Goal: Task Accomplishment & Management: Manage account settings

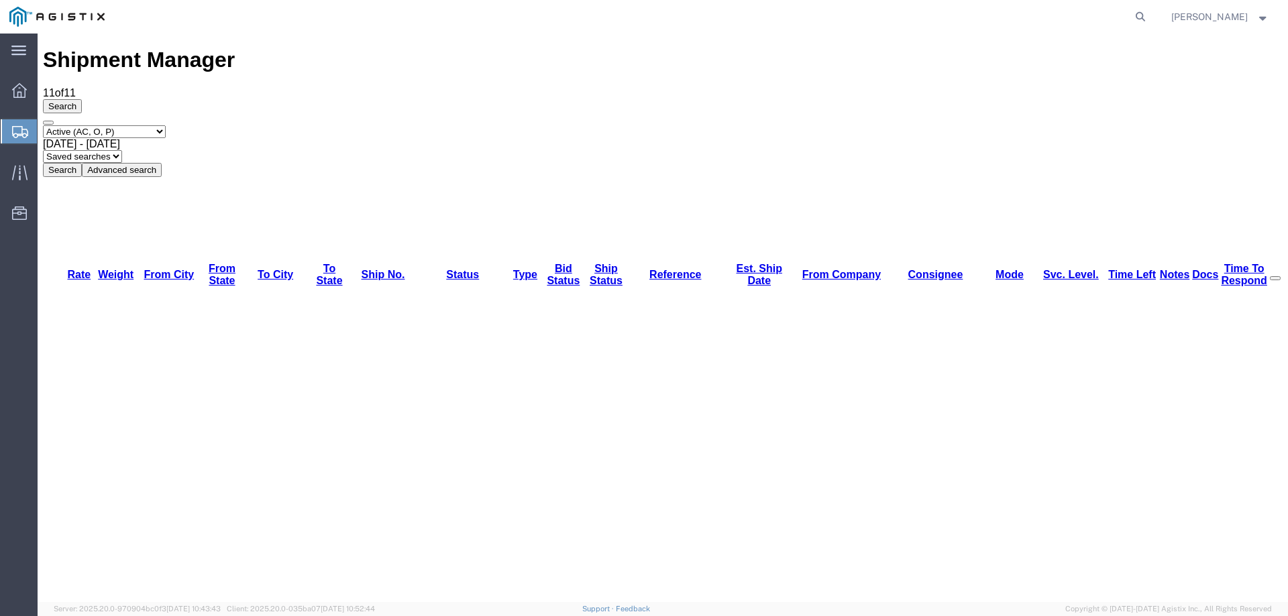
click at [24, 127] on icon at bounding box center [20, 132] width 16 height 12
click at [834, 125] on div "Select status Active (AC, O, P) All Approved Awaiting Confirmation (AC) Booked …" at bounding box center [662, 151] width 1239 height 52
click at [682, 125] on div "Select status Active (AC, O, P) All Approved Awaiting Confirmation (AC) Booked …" at bounding box center [662, 151] width 1239 height 52
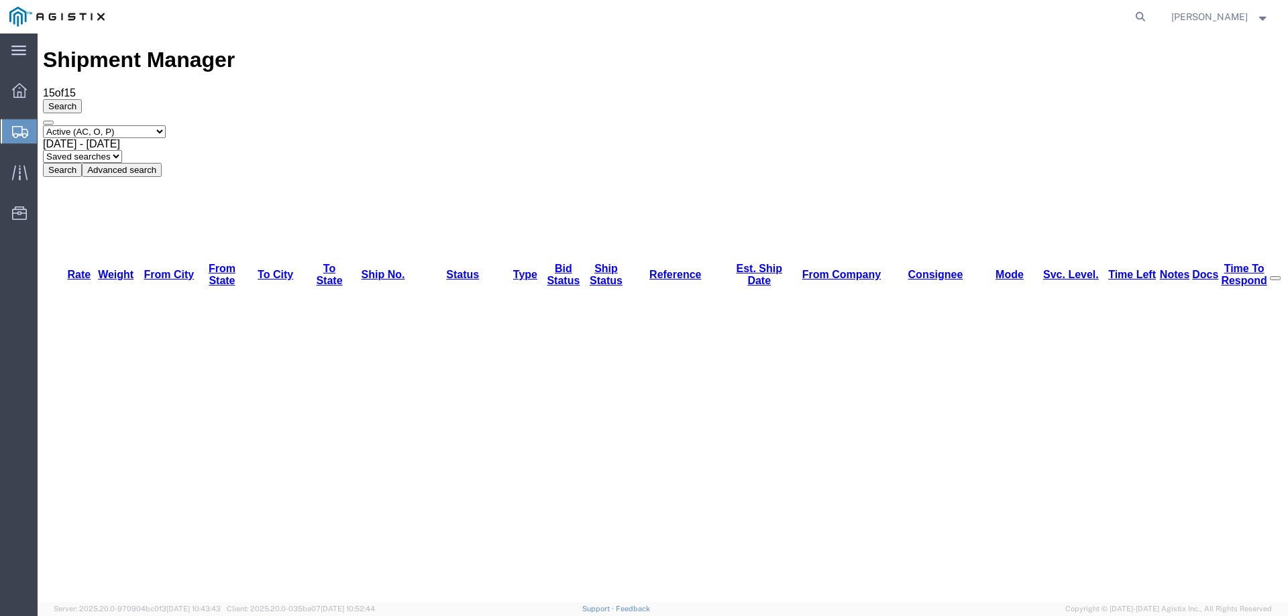
click at [13, 124] on div at bounding box center [20, 131] width 38 height 24
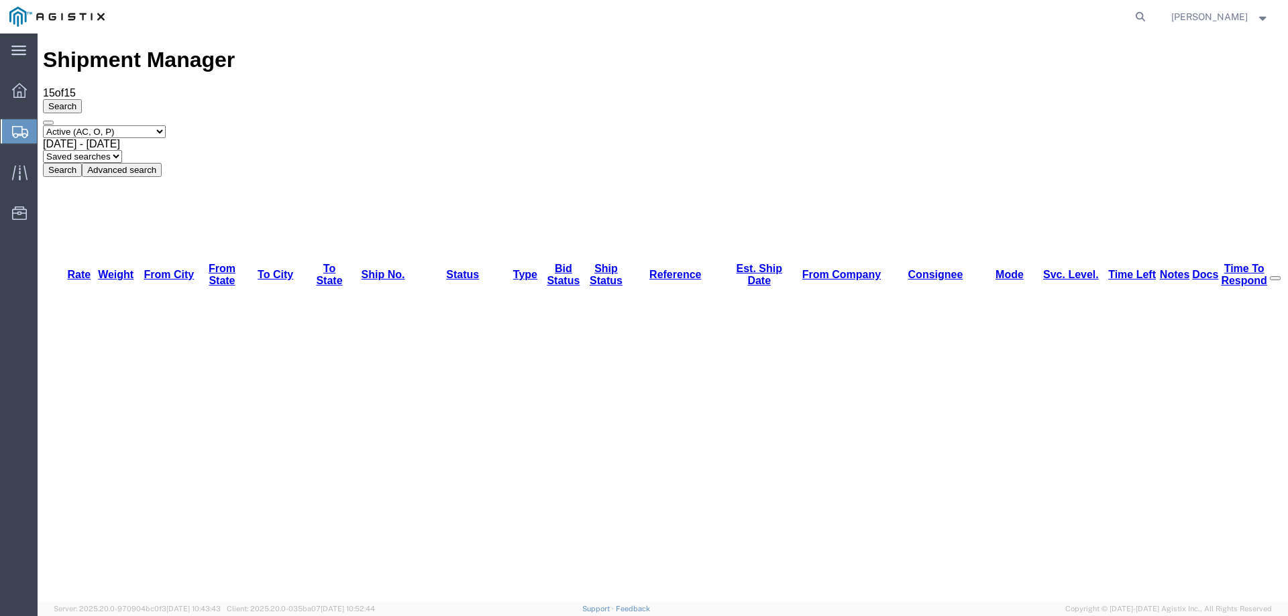
click at [16, 123] on div at bounding box center [20, 131] width 38 height 24
click at [681, 125] on div "Select status Active (AC, O, P) All Approved Awaiting Confirmation (AC) Booked …" at bounding box center [662, 151] width 1239 height 52
click at [17, 123] on div at bounding box center [20, 131] width 38 height 24
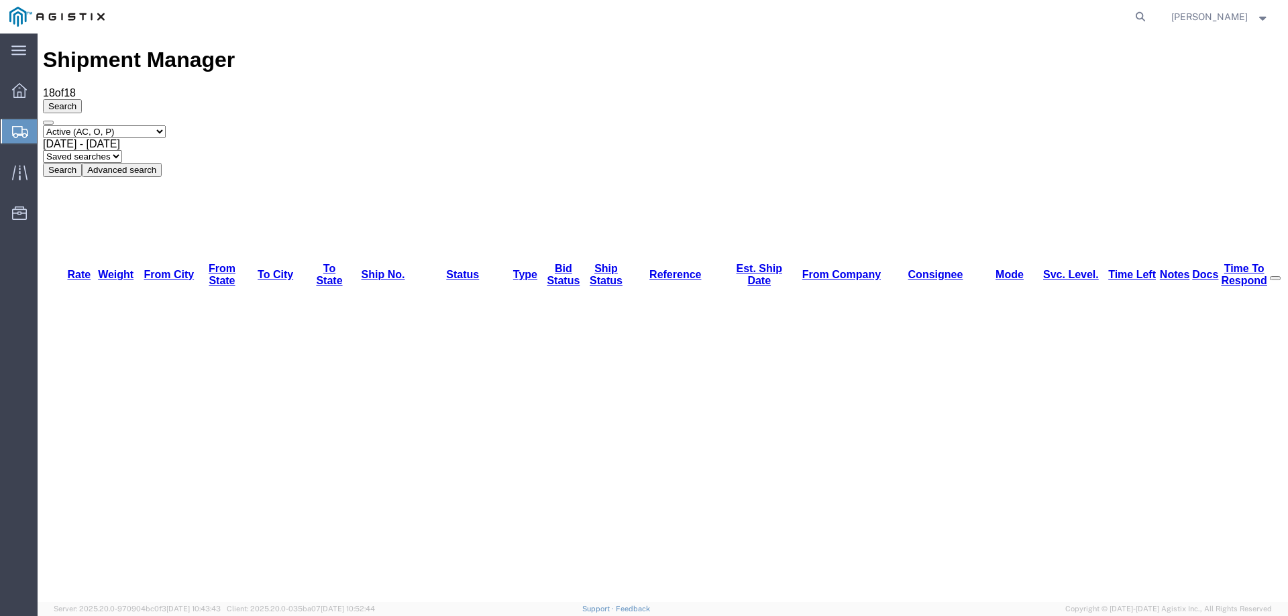
click at [377, 17] on div at bounding box center [632, 17] width 1037 height 34
click at [17, 133] on icon at bounding box center [20, 132] width 16 height 12
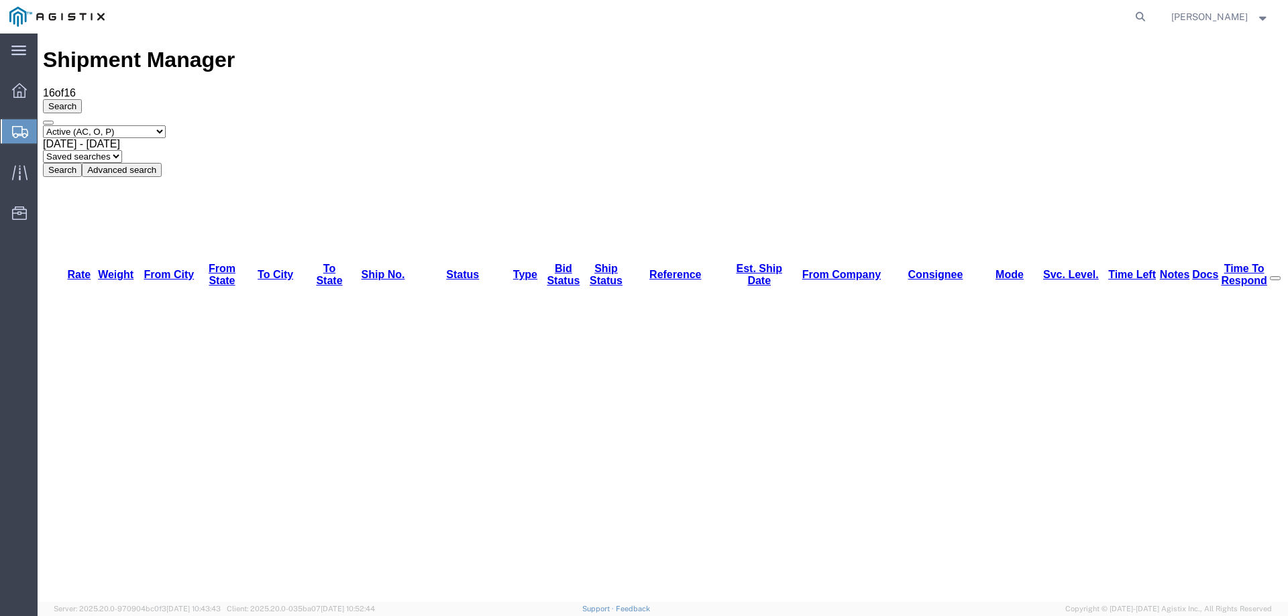
click at [688, 99] on div "Search Select status Active (AC, O, P) All Approved Awaiting Confirmation (AC) …" at bounding box center [662, 138] width 1239 height 78
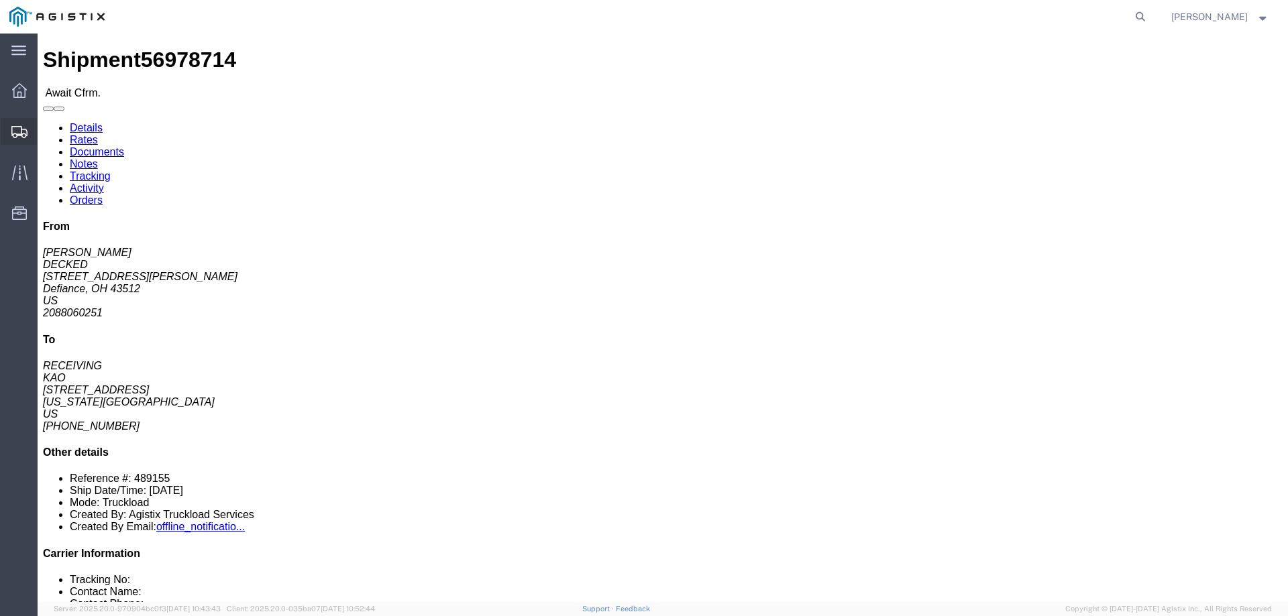
click at [14, 123] on div at bounding box center [20, 131] width 38 height 27
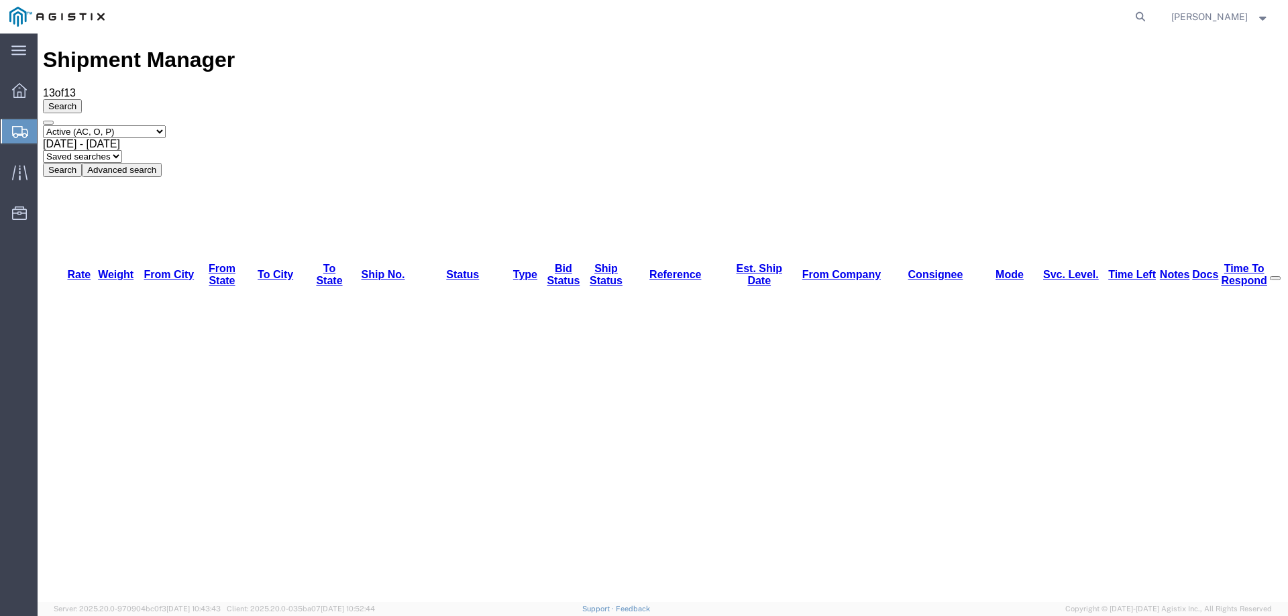
click at [13, 135] on icon at bounding box center [20, 132] width 16 height 12
click at [15, 168] on icon at bounding box center [19, 172] width 15 height 15
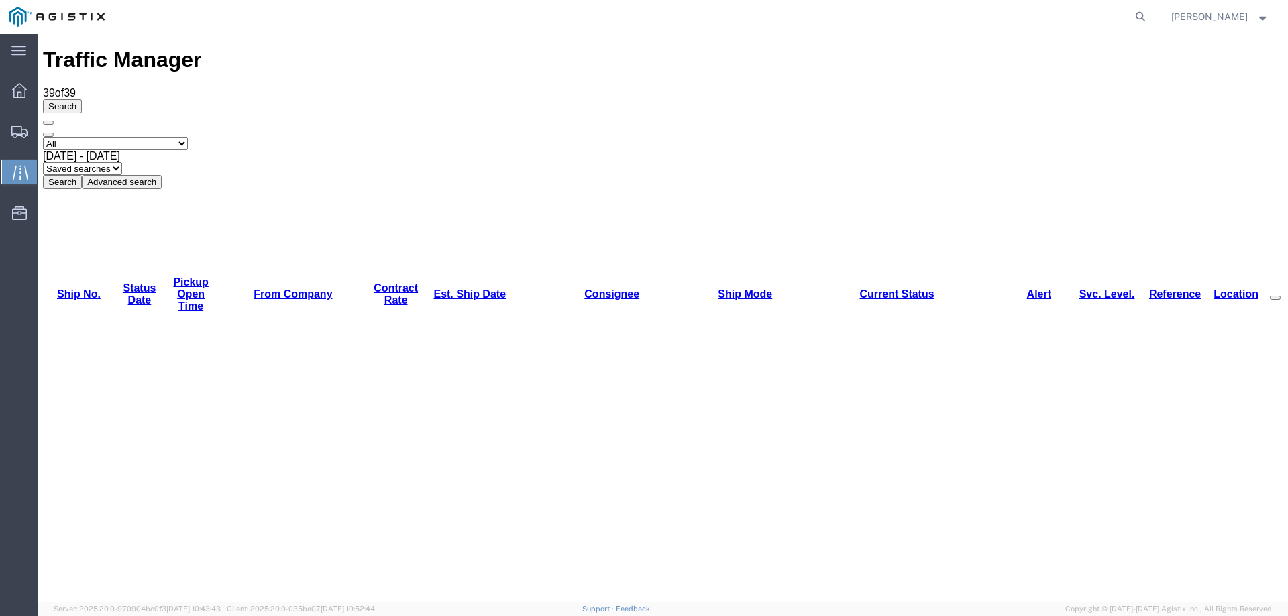
click at [433, 288] on link "Est. Ship Date" at bounding box center [469, 293] width 72 height 11
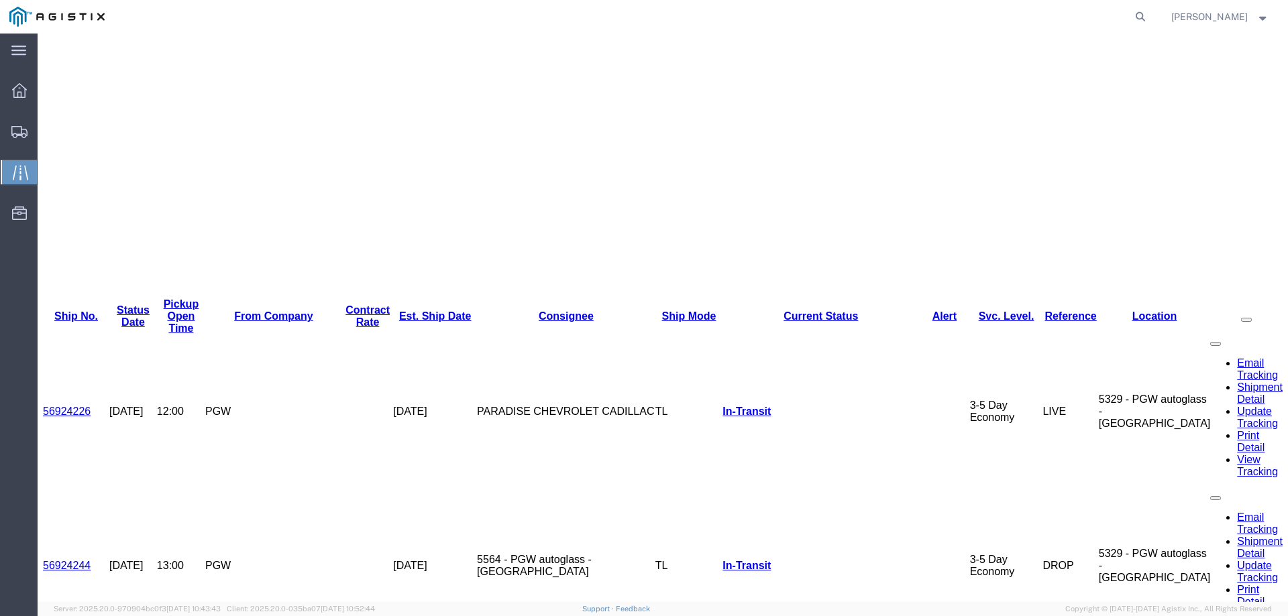
scroll to position [298, 0]
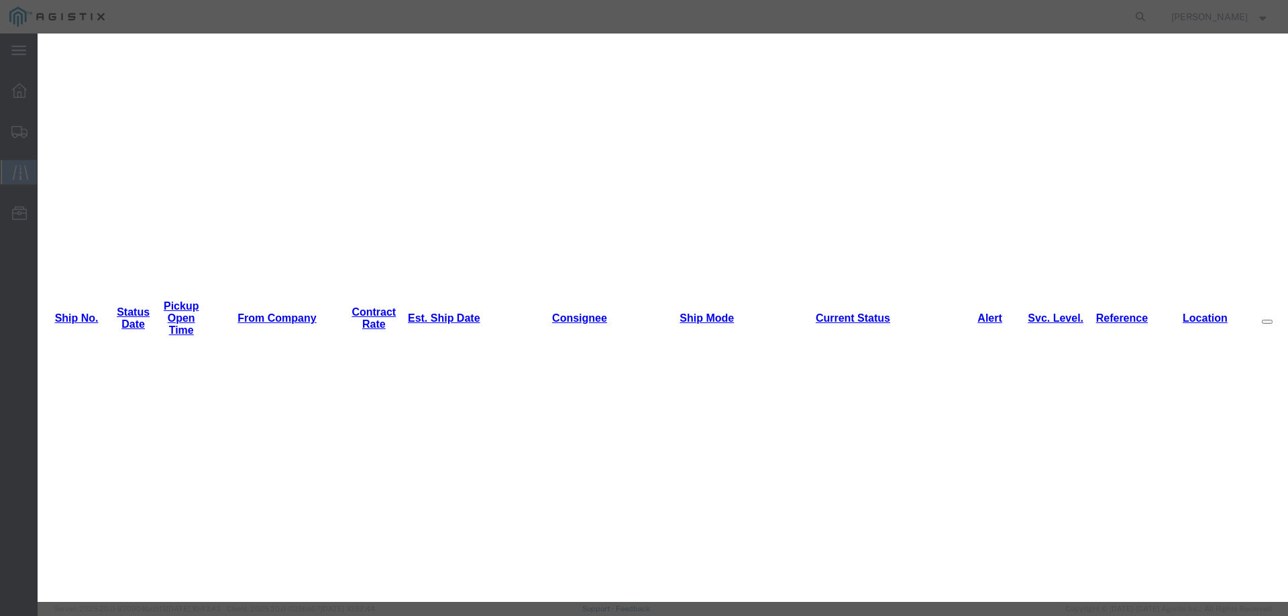
type input "[DATE]"
type input "11:00 AM"
select select "INTRANST"
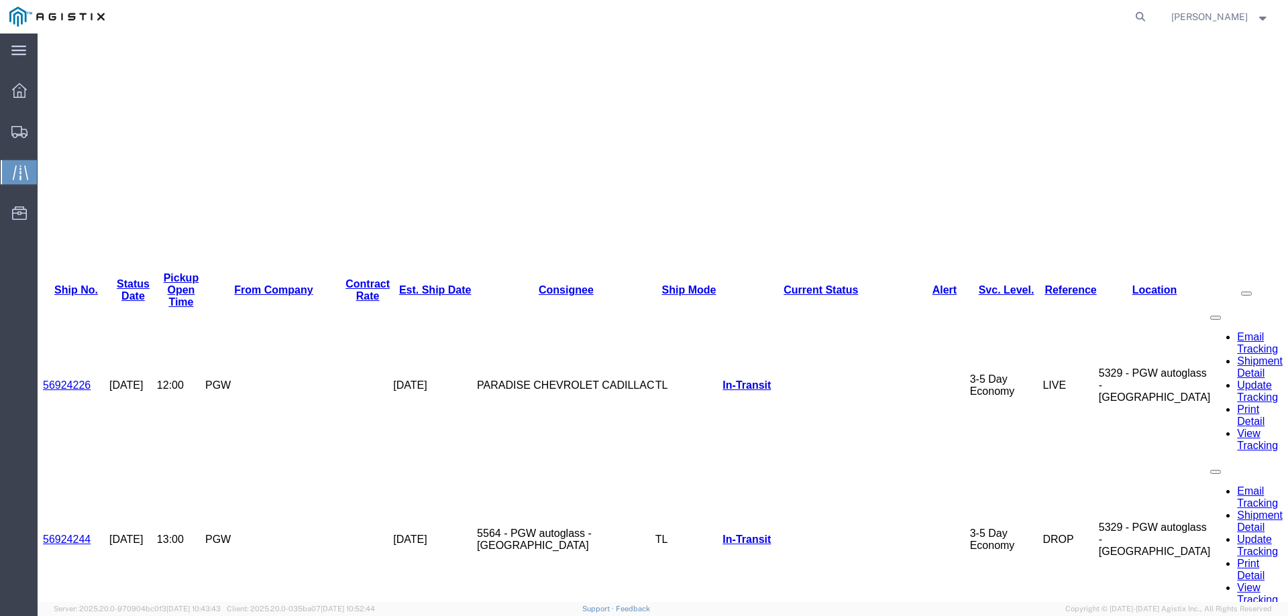
scroll to position [365, 0]
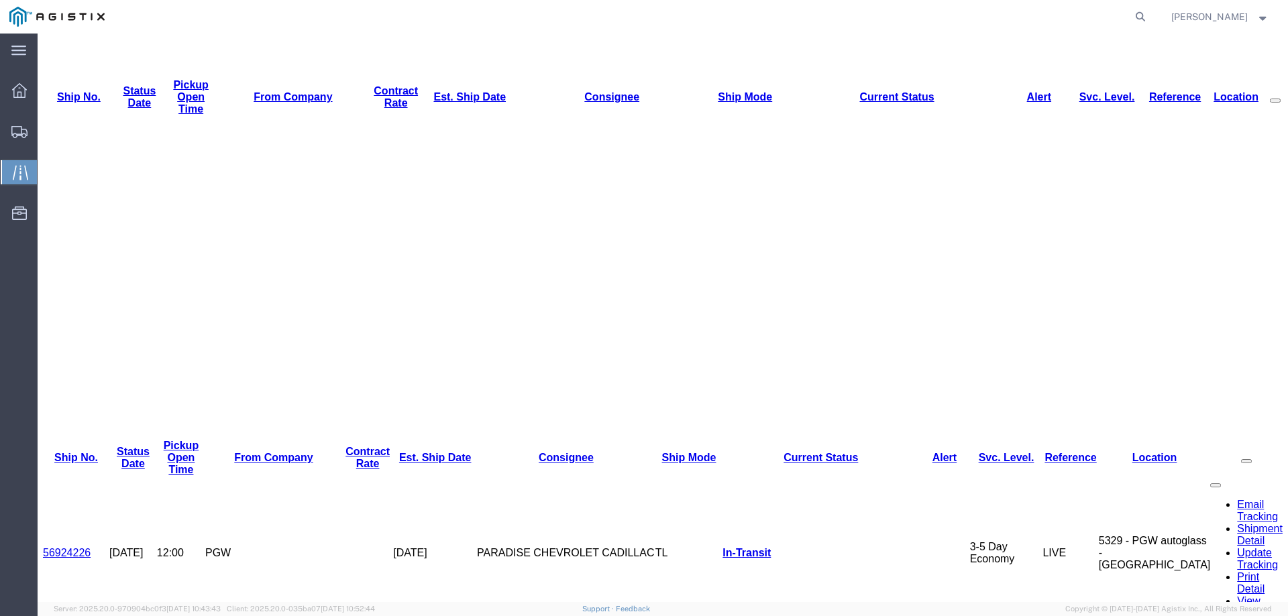
scroll to position [0, 0]
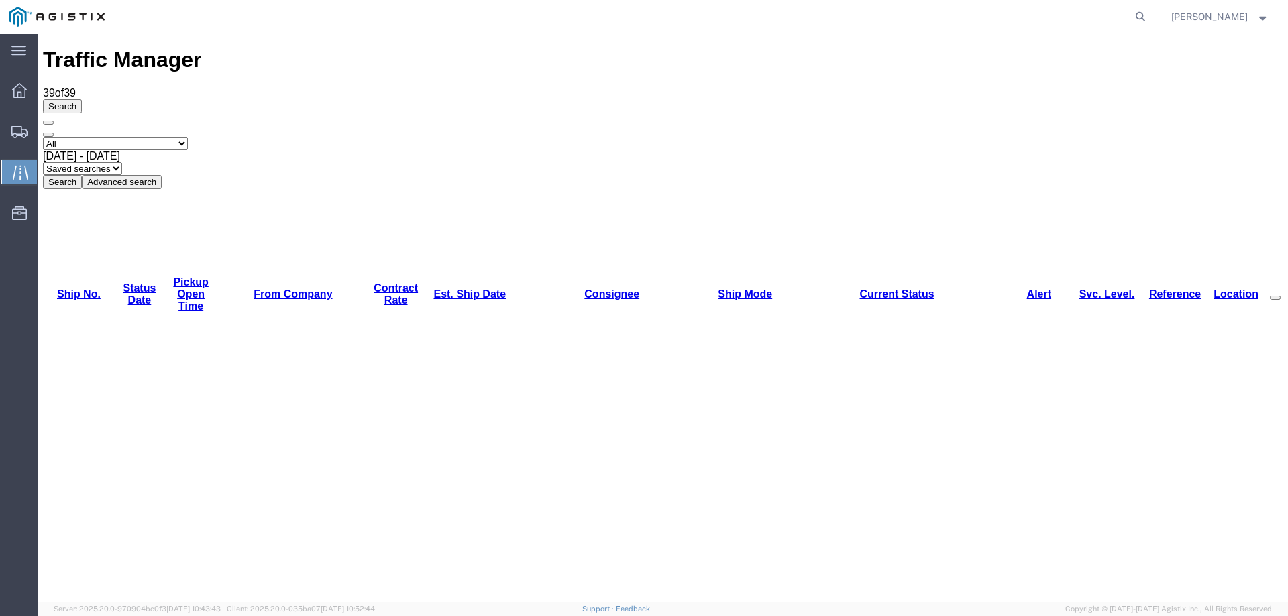
drag, startPoint x: 136, startPoint y: 107, endPoint x: 121, endPoint y: 105, distance: 15.5
click at [136, 107] on div "Search Select status [No transit records] All Arrival Notice Available Arrival …" at bounding box center [662, 144] width 1239 height 90
click at [12, 131] on icon at bounding box center [19, 132] width 16 height 12
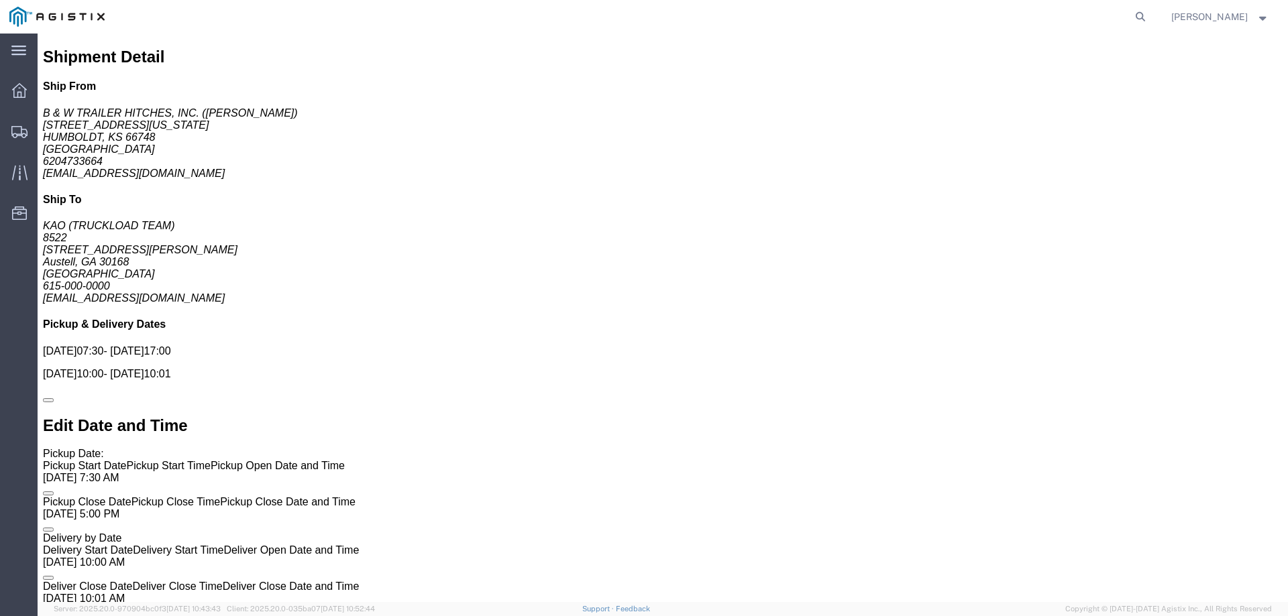
scroll to position [901, 0]
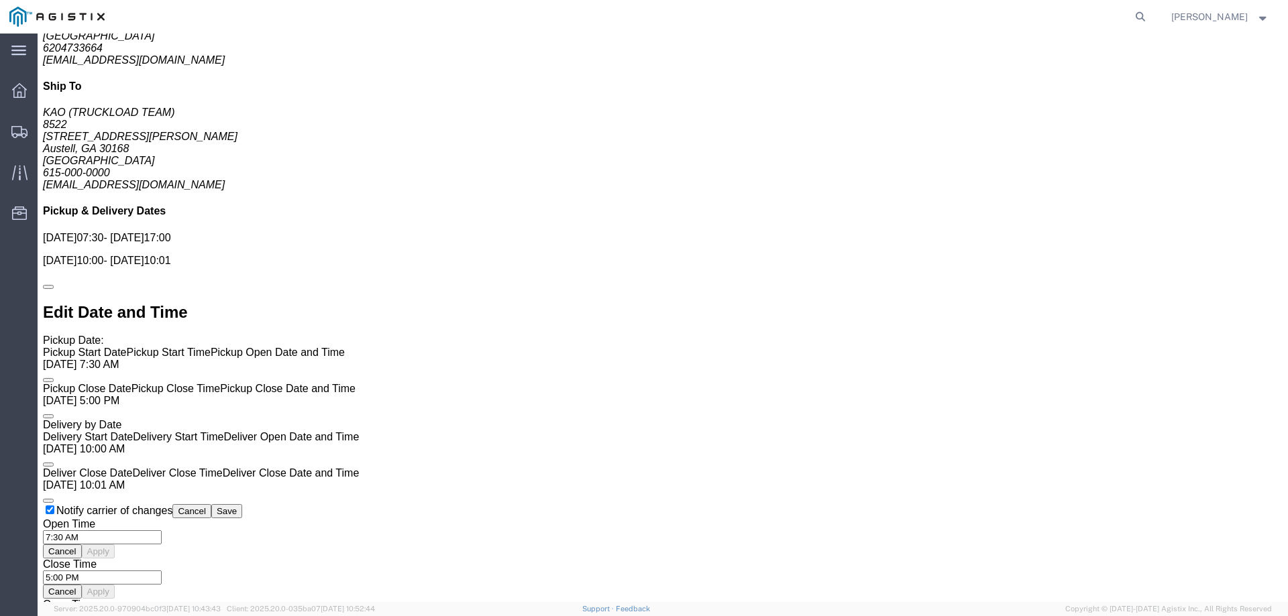
click link "Enter / Modify Bid"
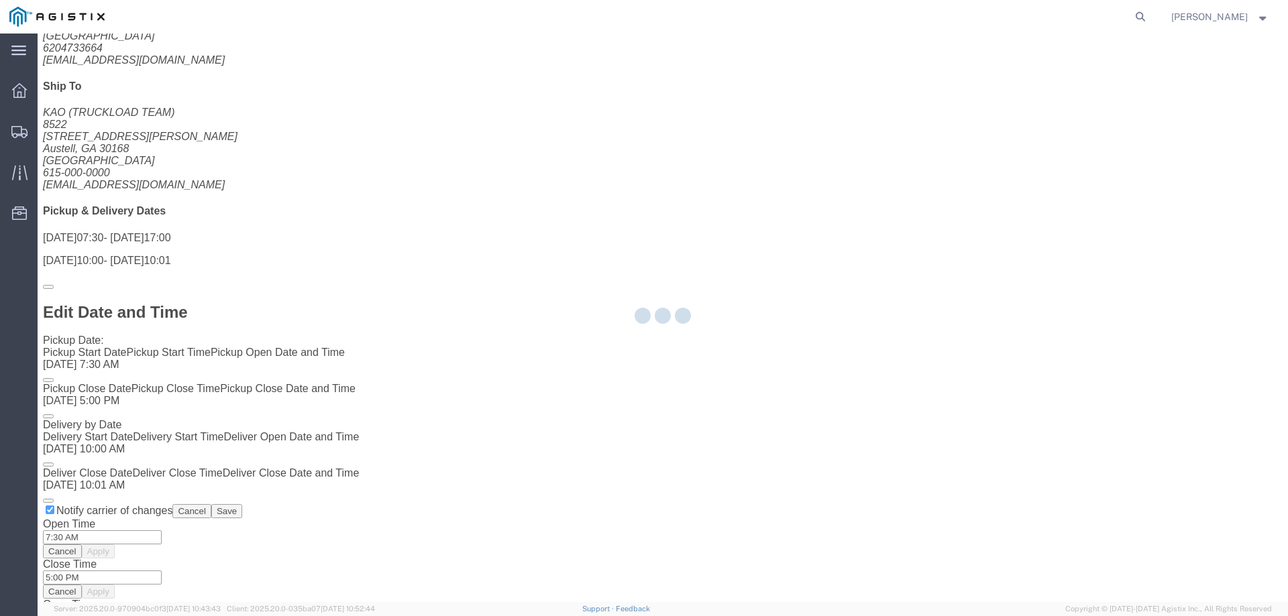
select select "146"
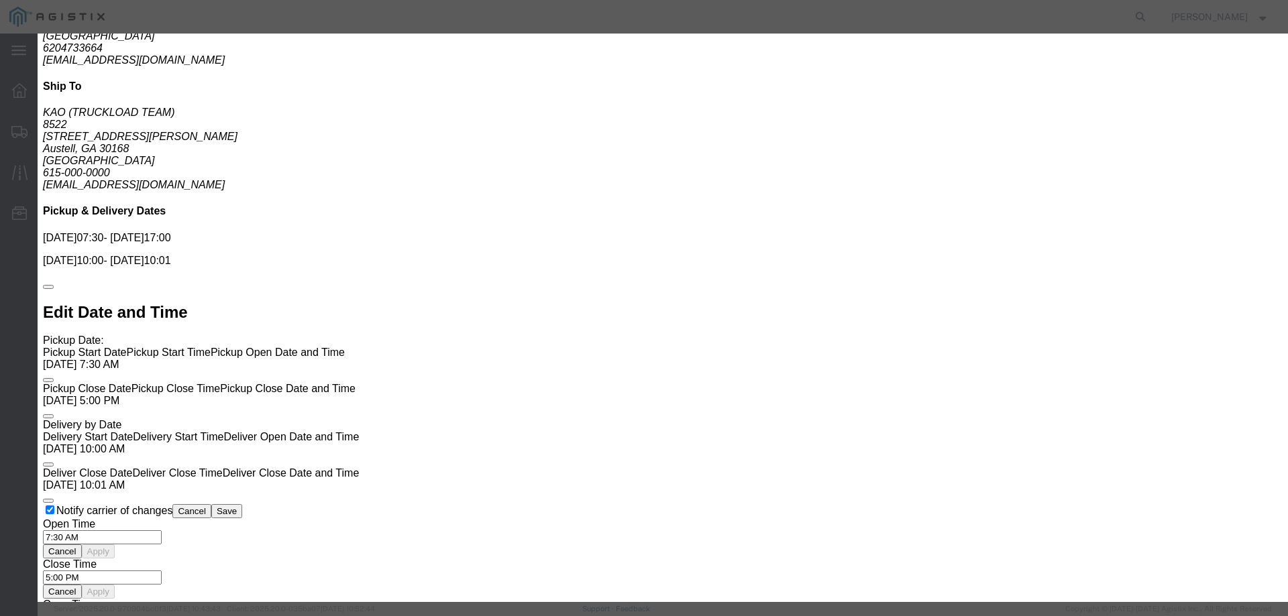
click select "Select CONESTOGA DFRM/STEP Economy TL Flatbed Intermodal LTL Standard Next Day …"
select select "25032"
click select "Select CONESTOGA DFRM/STEP Economy TL Flatbed Intermodal LTL Standard Next Day …"
drag, startPoint x: 897, startPoint y: 125, endPoint x: 911, endPoint y: 124, distance: 14.8
click input "text"
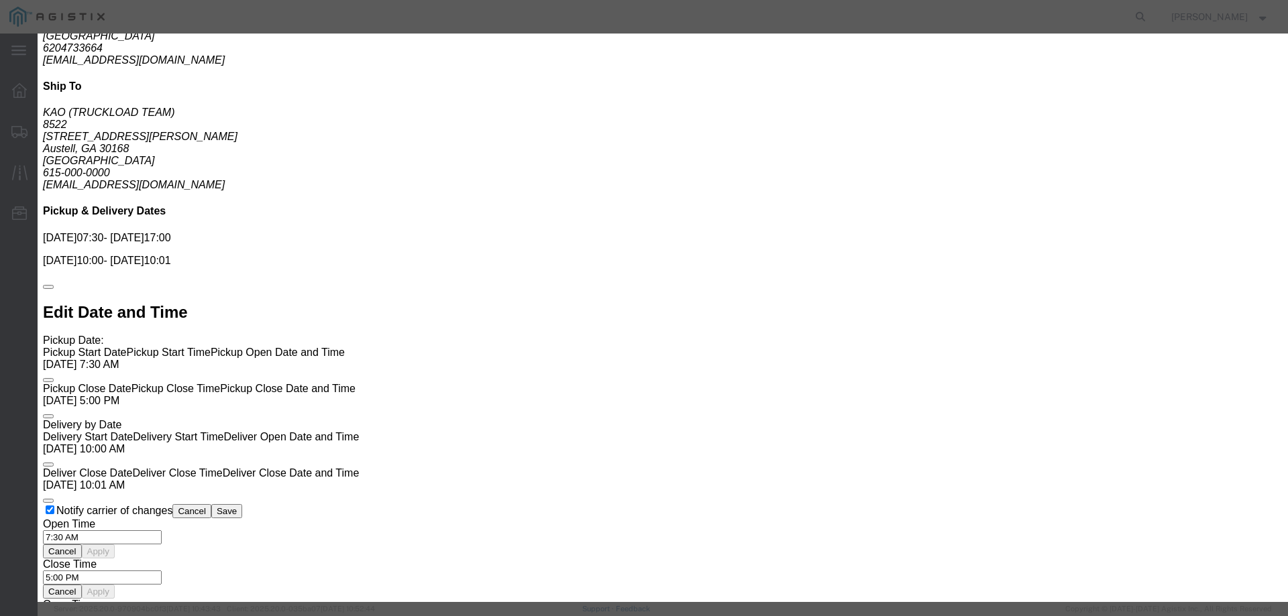
type input "ats"
click input "number"
type input "2075"
click button "Submit"
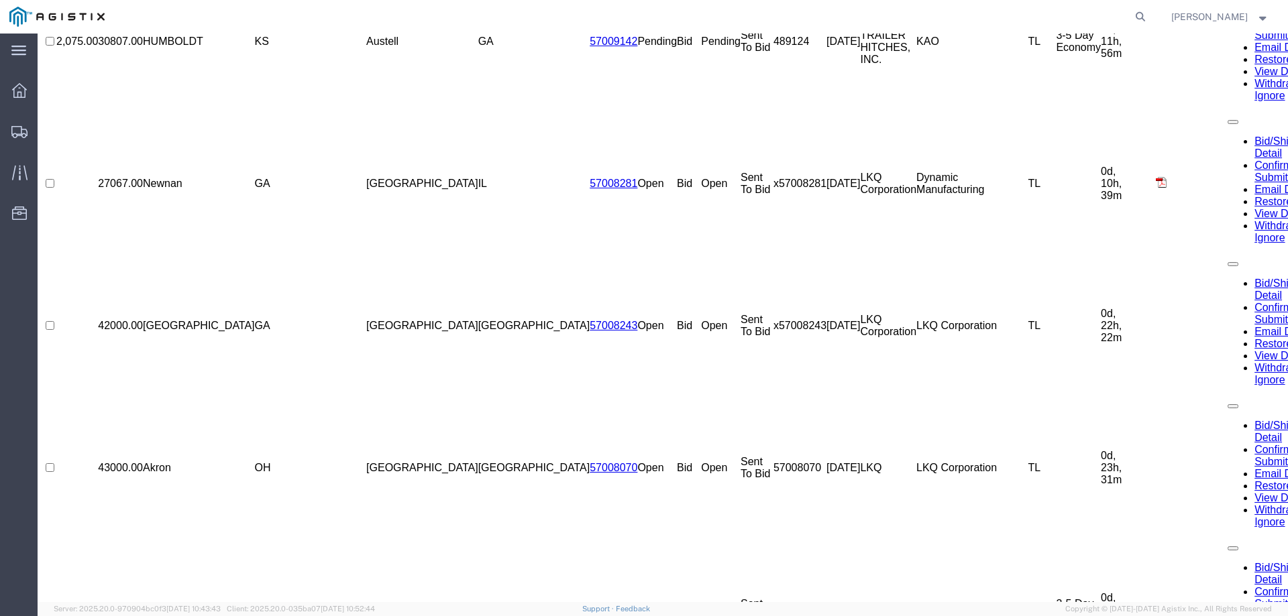
scroll to position [0, 0]
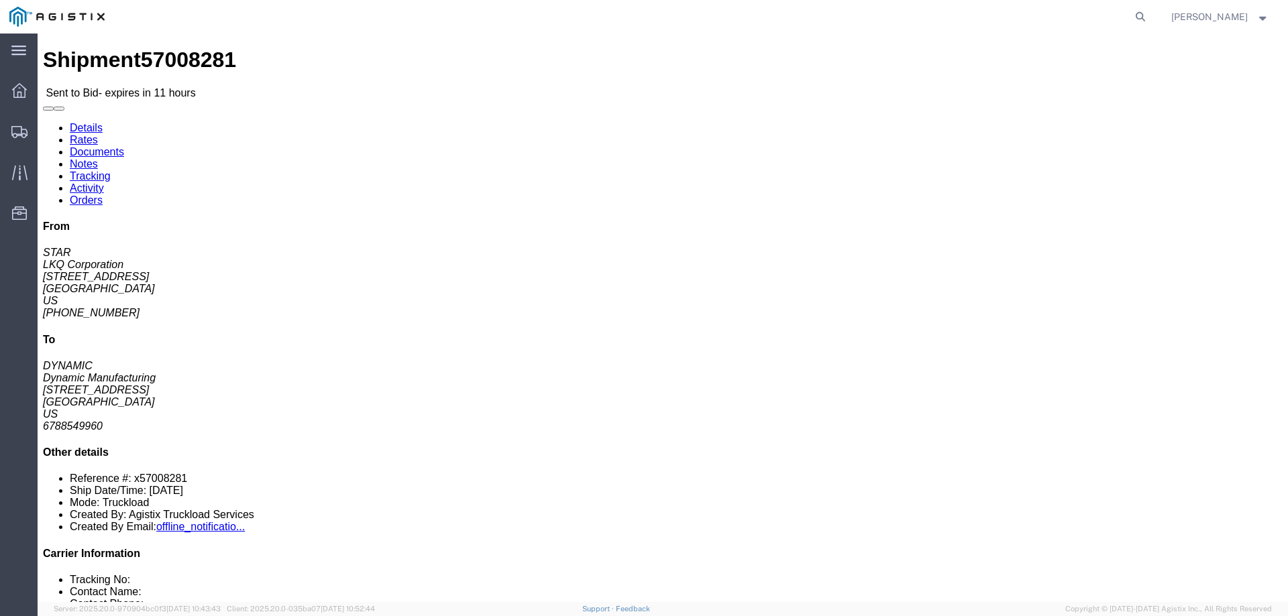
click link "Enter / Modify Bid"
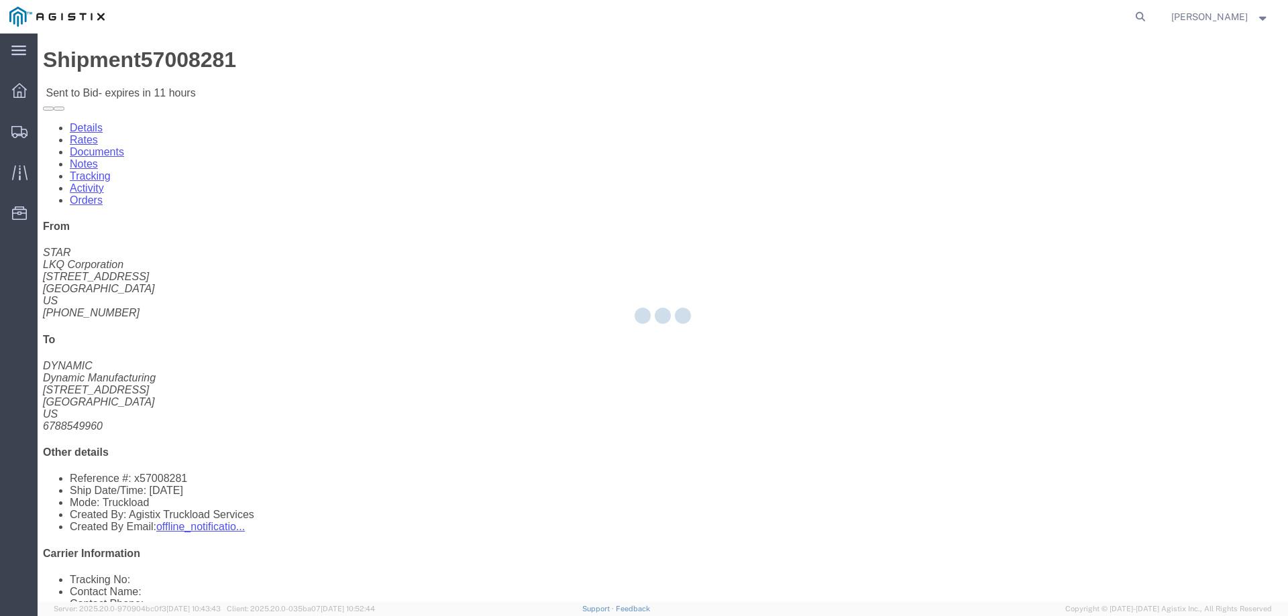
select select "146"
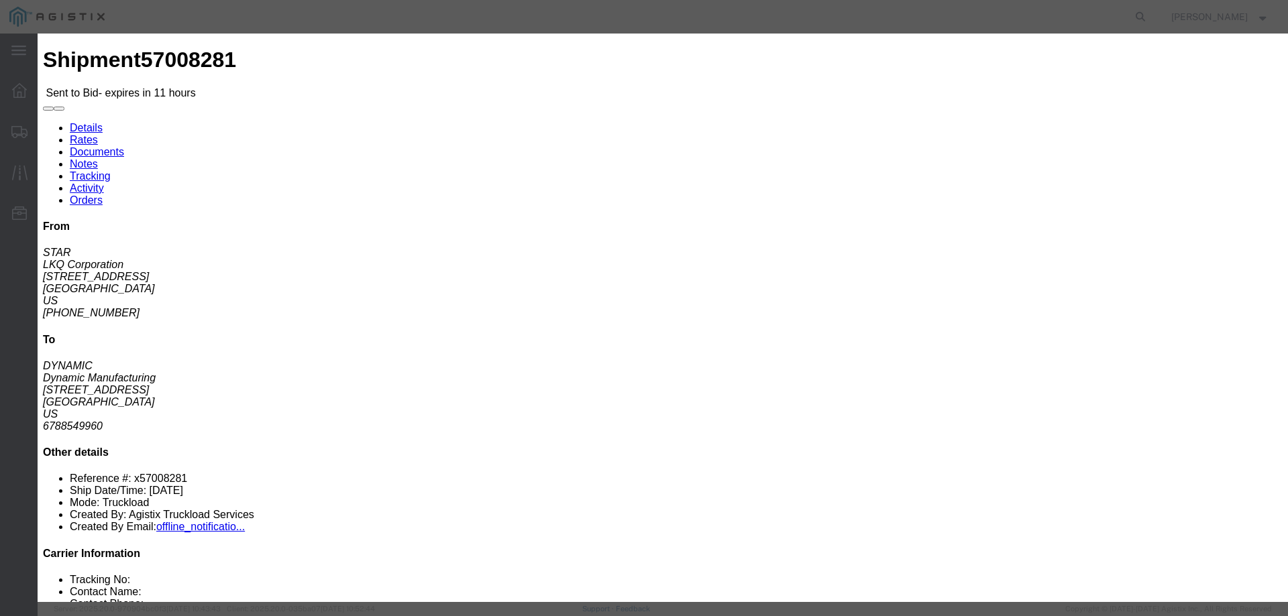
drag, startPoint x: 661, startPoint y: 120, endPoint x: 685, endPoint y: 123, distance: 25.0
click select "Select CONESTOGA DFRM/STEP Economy TL Flatbed Intermodal LTL Standard Next Day …"
select select "25032"
click select "Select CONESTOGA DFRM/STEP Economy TL Flatbed Intermodal LTL Standard Next Day …"
click input "text"
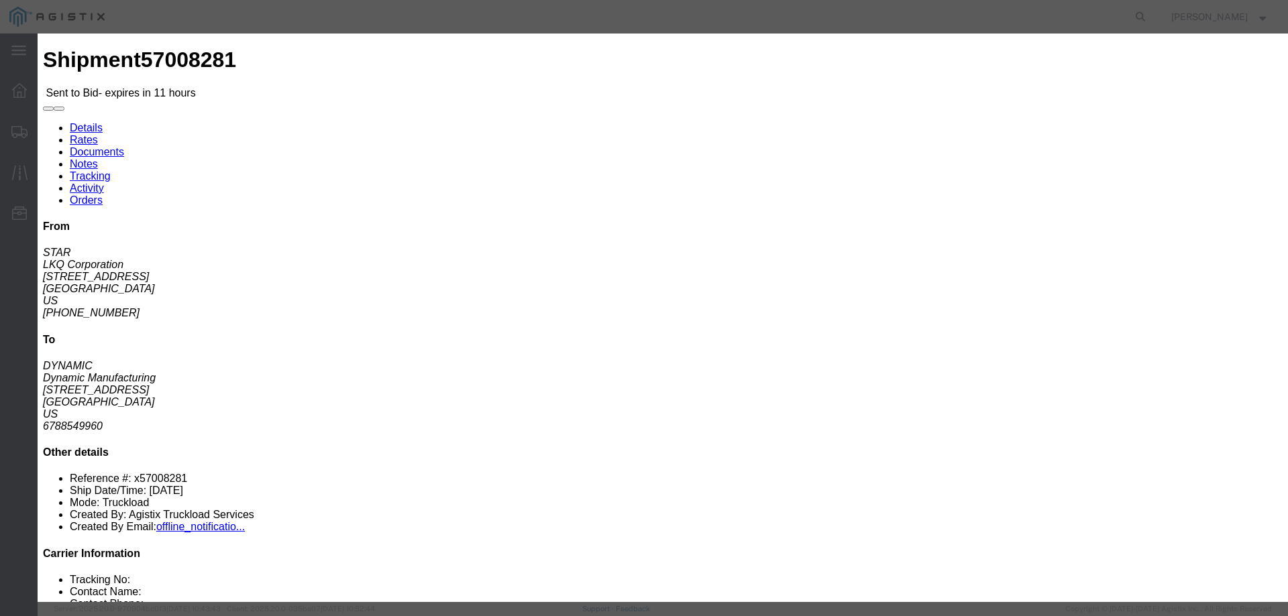
type input "ats"
click input "number"
type input "1045"
click button "Submit"
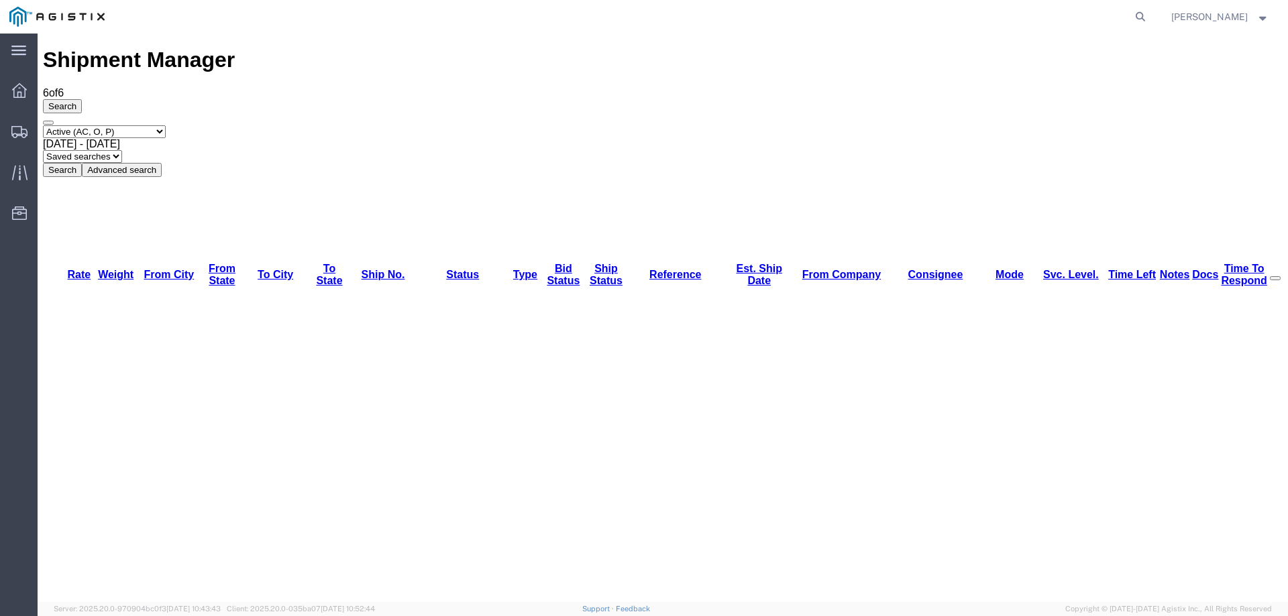
click at [22, 131] on icon at bounding box center [19, 132] width 16 height 12
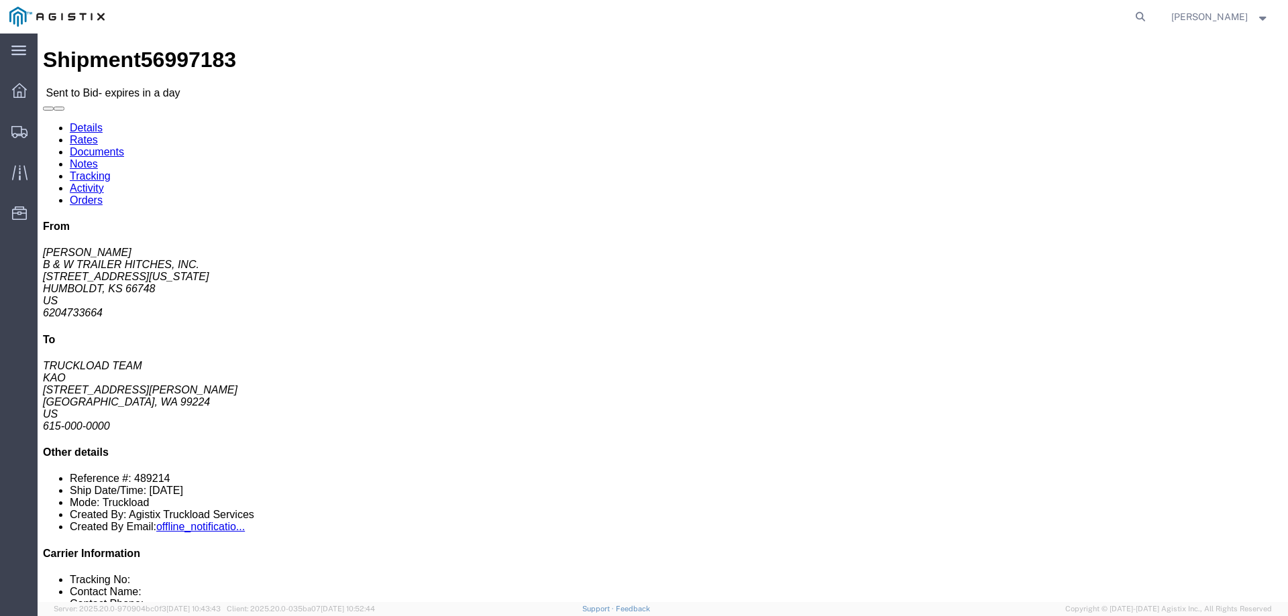
click link "Enter / Modify Bid"
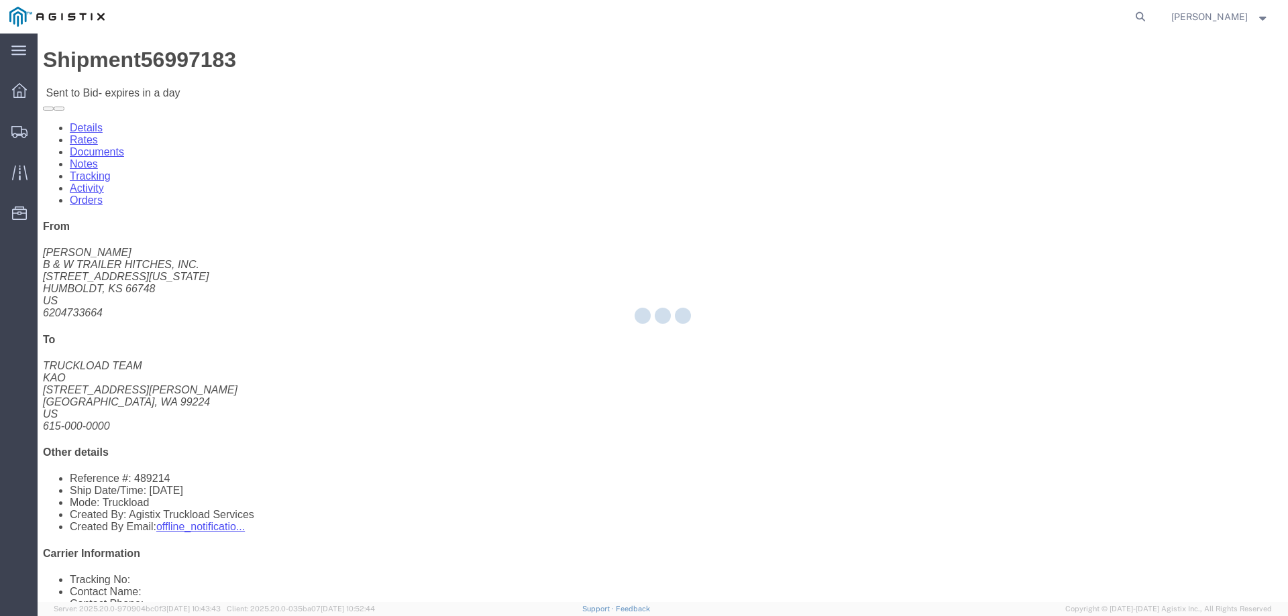
select select "146"
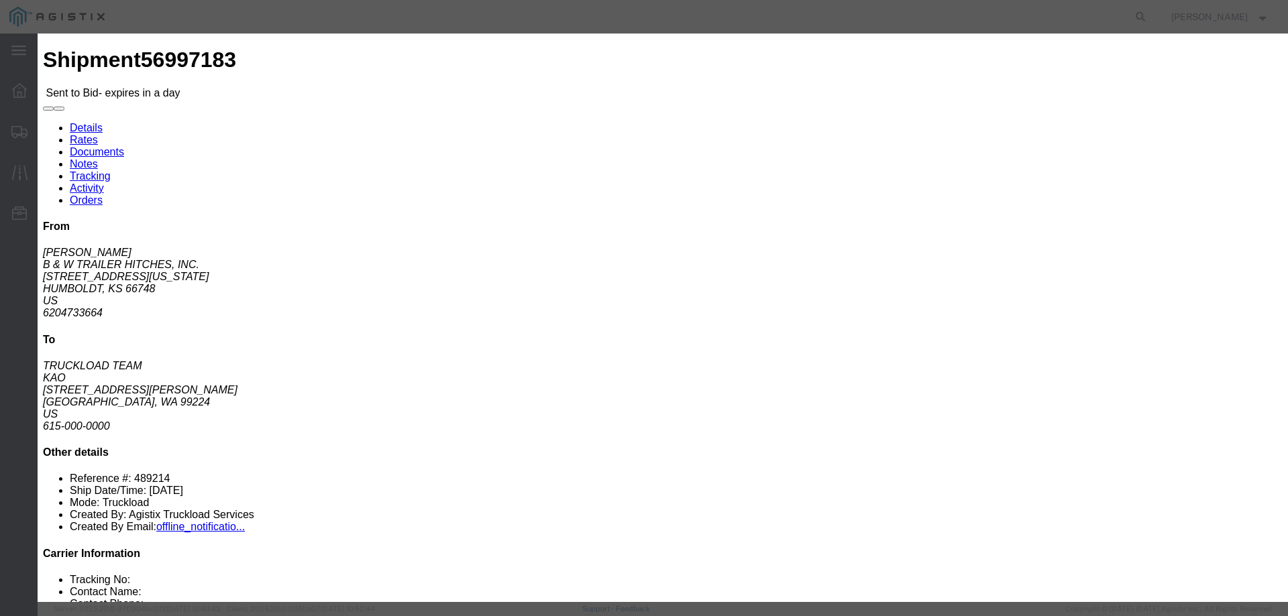
click select "Select CONESTOGA DFRM/STEP Economy TL Flatbed Intermodal LTL Standard Next Day …"
select select "25032"
click select "Select CONESTOGA DFRM/STEP Economy TL Flatbed Intermodal LTL Standard Next Day …"
click input "text"
type input "ats"
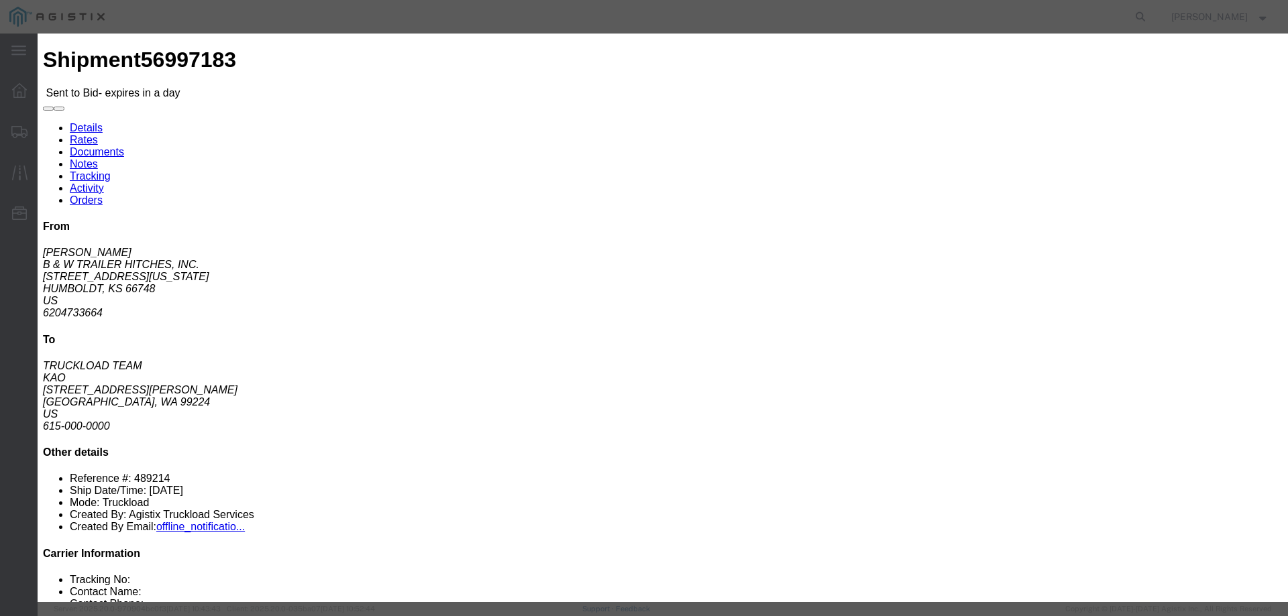
click input "number"
type input "3485"
click button "Submit"
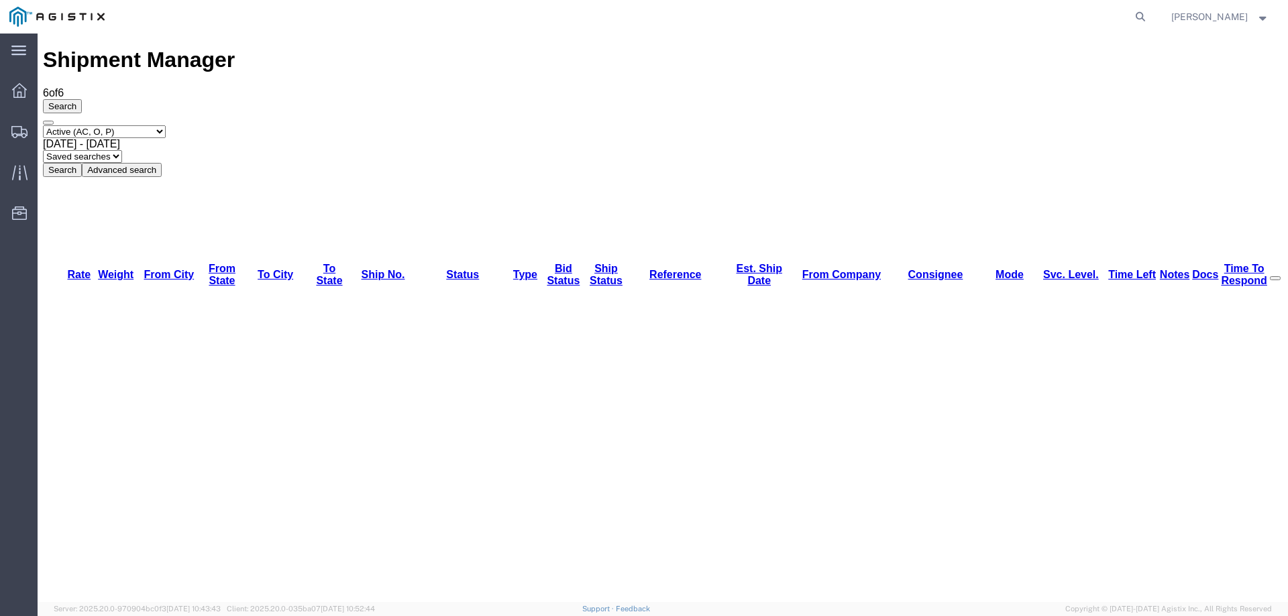
click at [667, 99] on div "Search Select status Active (AC, O, P) All Approved Awaiting Confirmation (AC) …" at bounding box center [662, 138] width 1239 height 78
click at [1, 128] on div at bounding box center [20, 131] width 38 height 27
click at [14, 125] on svg-icon at bounding box center [20, 131] width 16 height 13
click at [19, 128] on icon at bounding box center [20, 132] width 16 height 12
click at [21, 125] on svg-icon at bounding box center [20, 131] width 16 height 13
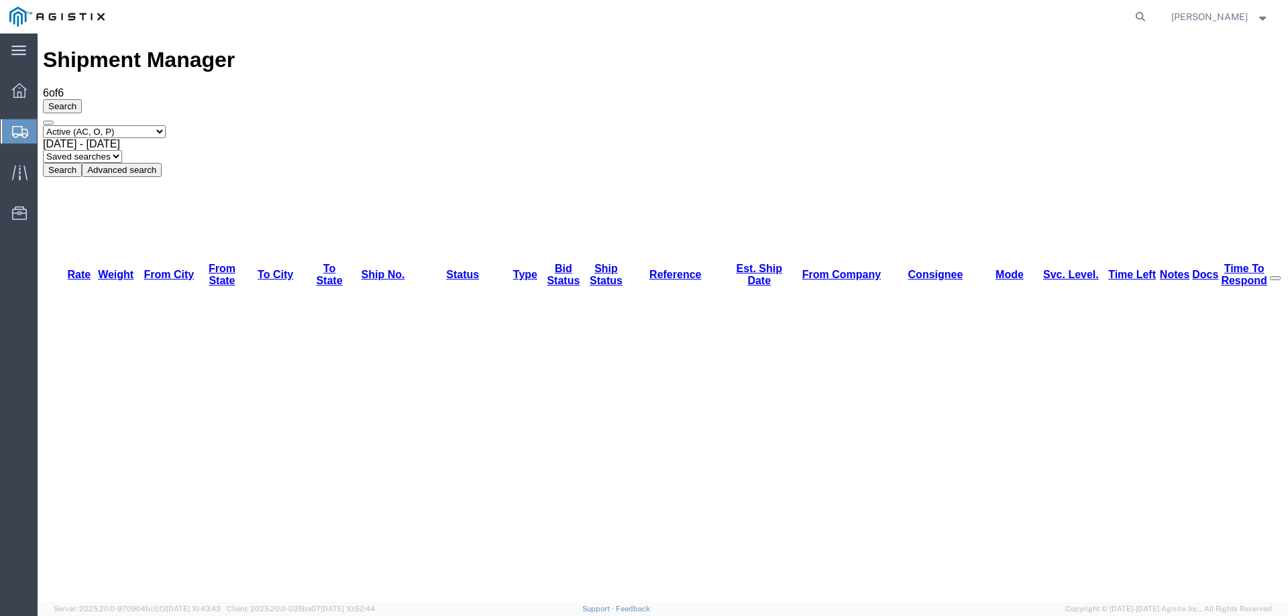
click at [5, 133] on div at bounding box center [20, 131] width 38 height 24
click at [15, 130] on icon at bounding box center [20, 132] width 16 height 12
click at [14, 133] on icon at bounding box center [20, 132] width 16 height 12
click at [688, 125] on div "Select status Active (AC, O, P) All Approved Awaiting Confirmation (AC) Booked …" at bounding box center [662, 151] width 1239 height 52
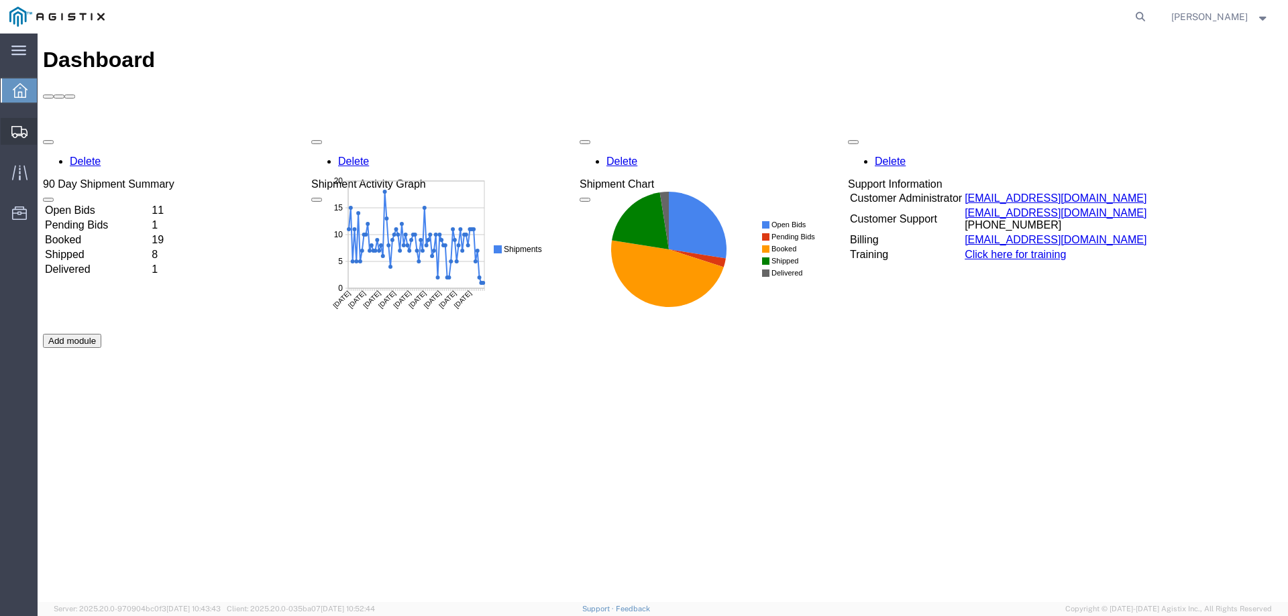
click at [25, 137] on icon at bounding box center [19, 132] width 16 height 12
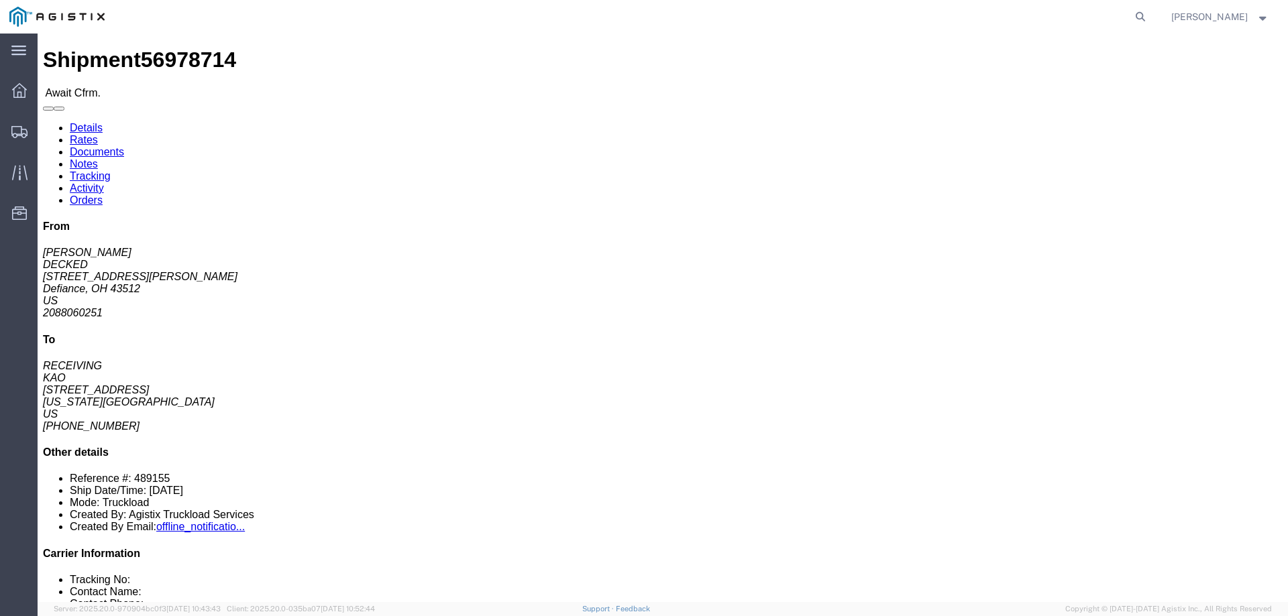
click b "56978714"
copy b "56978714"
click link "Notes"
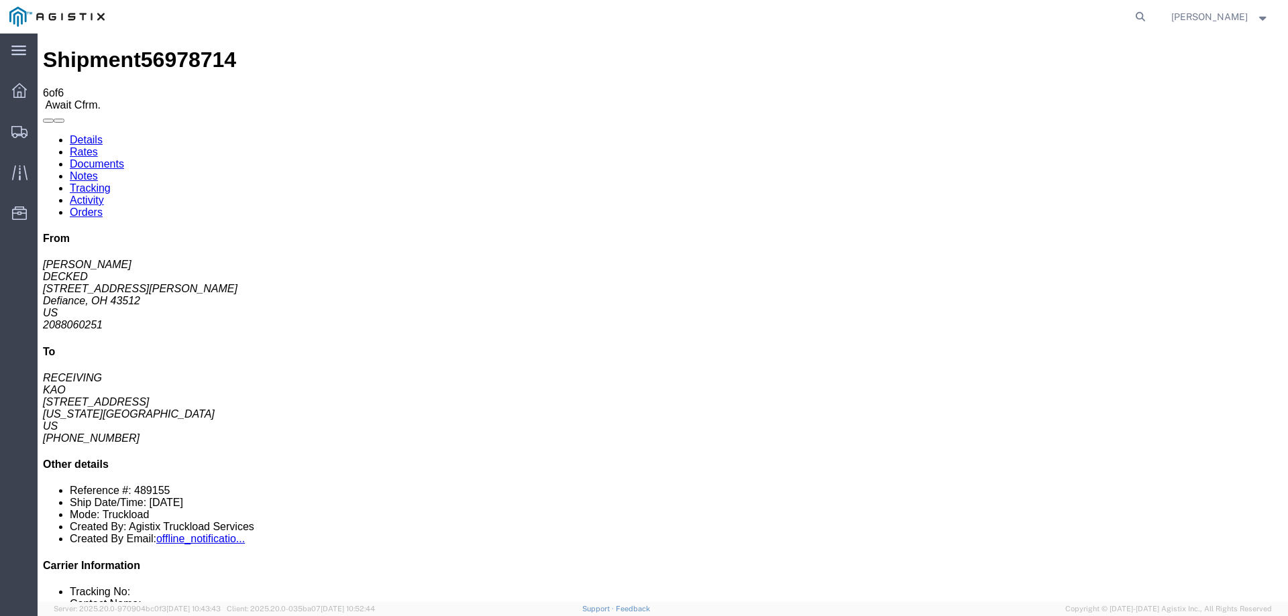
click at [76, 134] on link "Details" at bounding box center [86, 139] width 33 height 11
click link "Confirm"
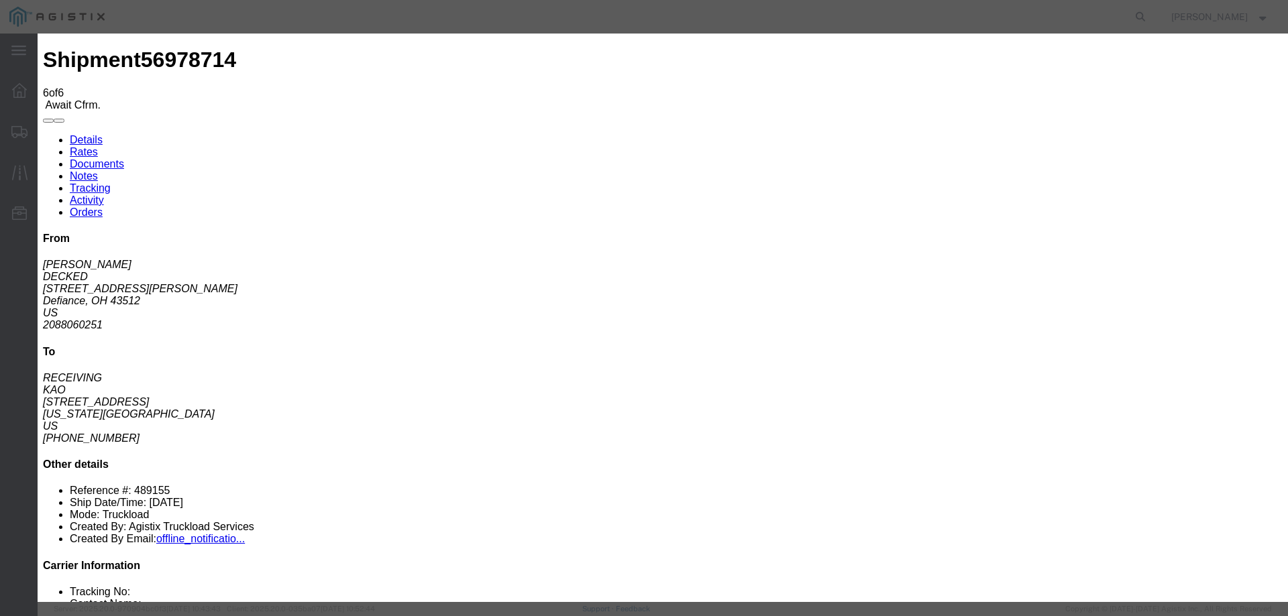
click input "checkbox"
checkbox input "true"
type input "[PERSON_NAME]"
type input "3204977237"
click input "text"
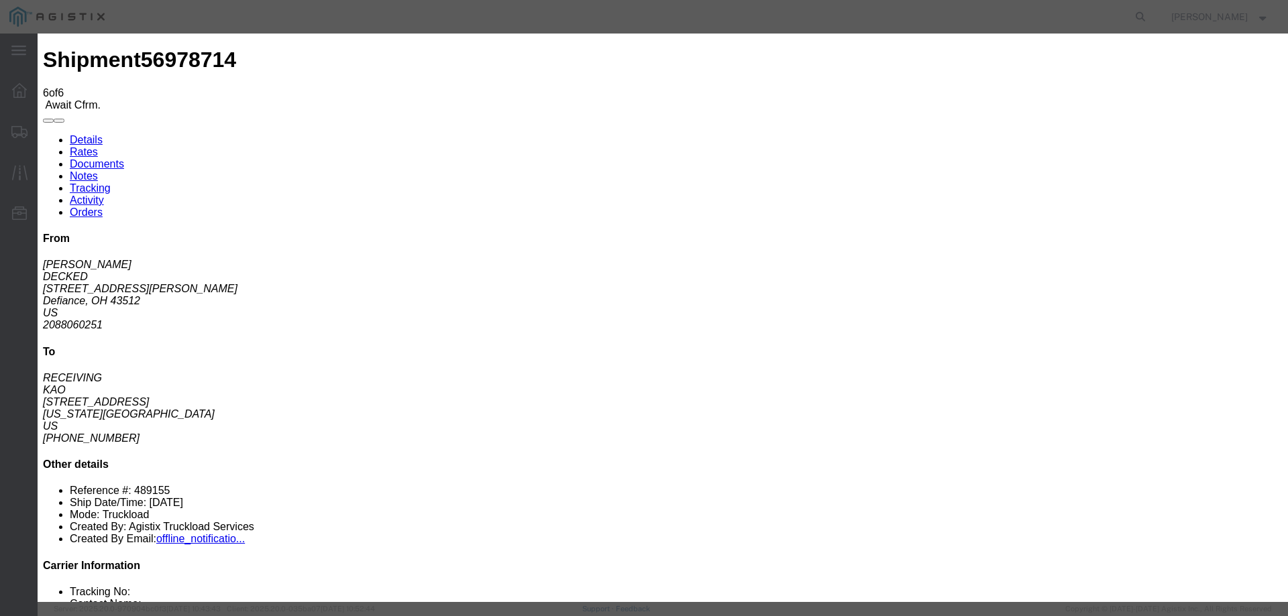
paste input "56978714"
type input "56978714"
click button "Submit"
